Goal: Use online tool/utility

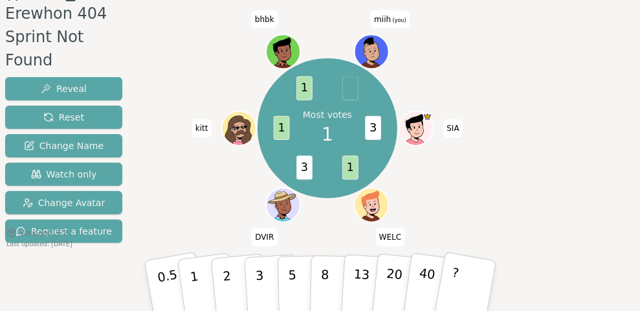
scroll to position [86, 0]
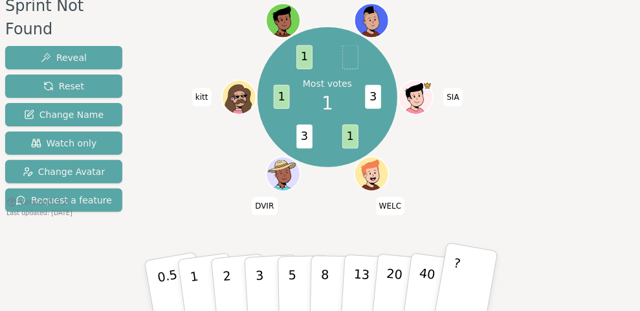
click at [492, 268] on button "?" at bounding box center [466, 284] width 65 height 85
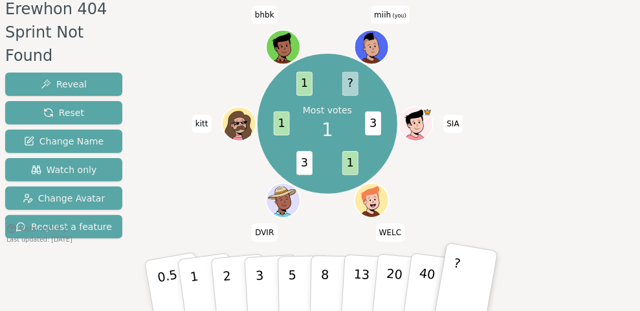
scroll to position [60, 0]
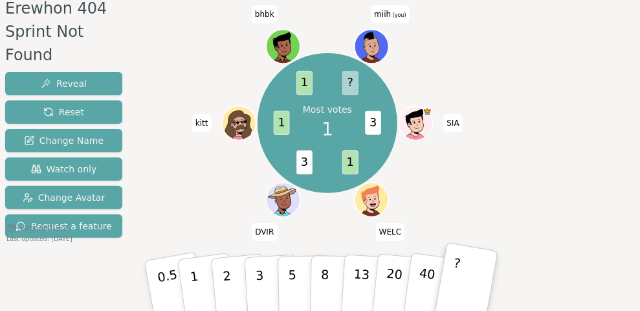
click at [371, 43] on icon at bounding box center [372, 44] width 27 height 4
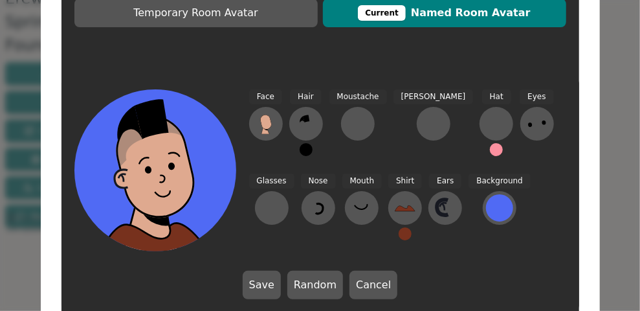
scroll to position [71, 0]
click at [527, 126] on icon at bounding box center [537, 123] width 21 height 21
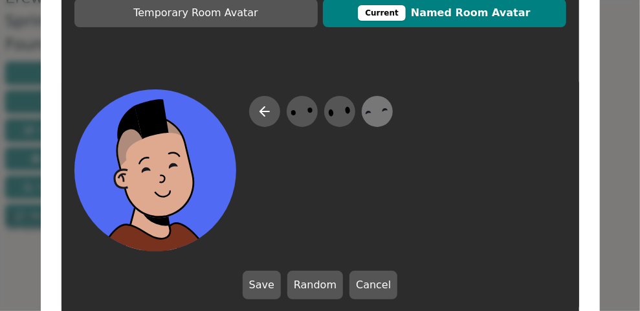
click at [372, 107] on icon at bounding box center [376, 111] width 25 height 29
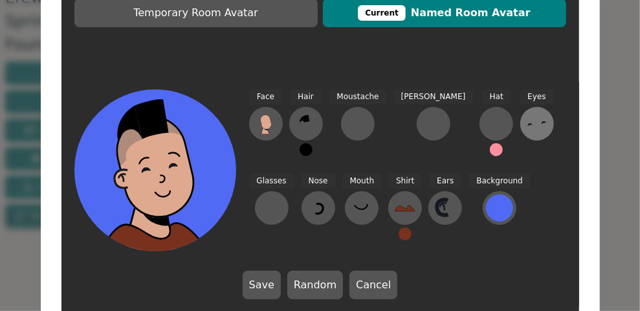
click at [527, 118] on icon at bounding box center [537, 123] width 21 height 21
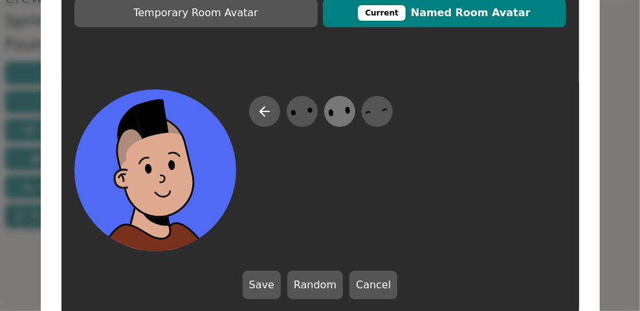
click at [331, 111] on ellipse at bounding box center [331, 113] width 6 height 8
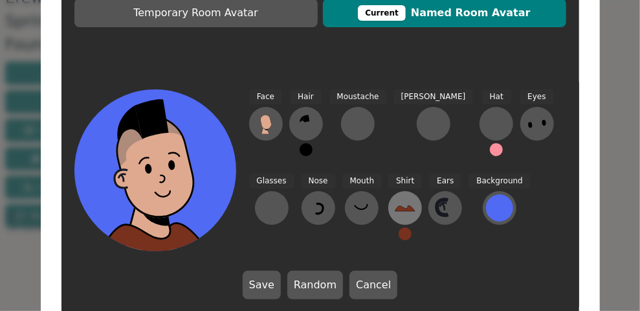
click at [388, 211] on button at bounding box center [405, 208] width 34 height 34
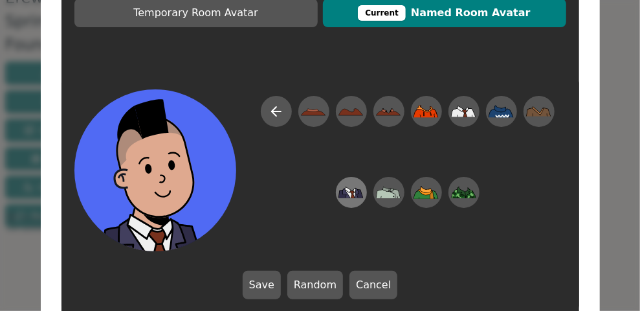
click at [353, 198] on icon at bounding box center [350, 192] width 25 height 29
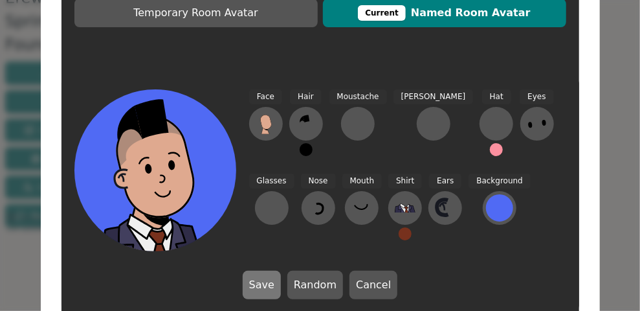
click at [263, 280] on button "Save" at bounding box center [262, 284] width 38 height 28
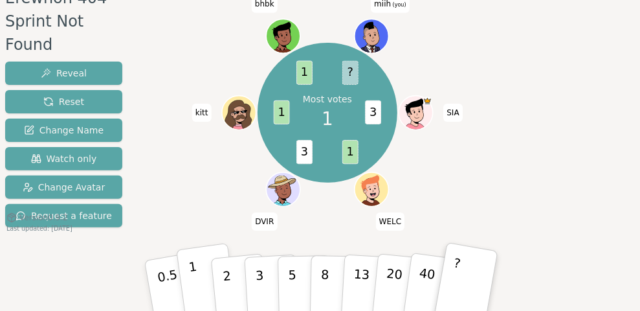
click at [176, 267] on button "1" at bounding box center [207, 285] width 62 height 84
